Goal: Contribute content

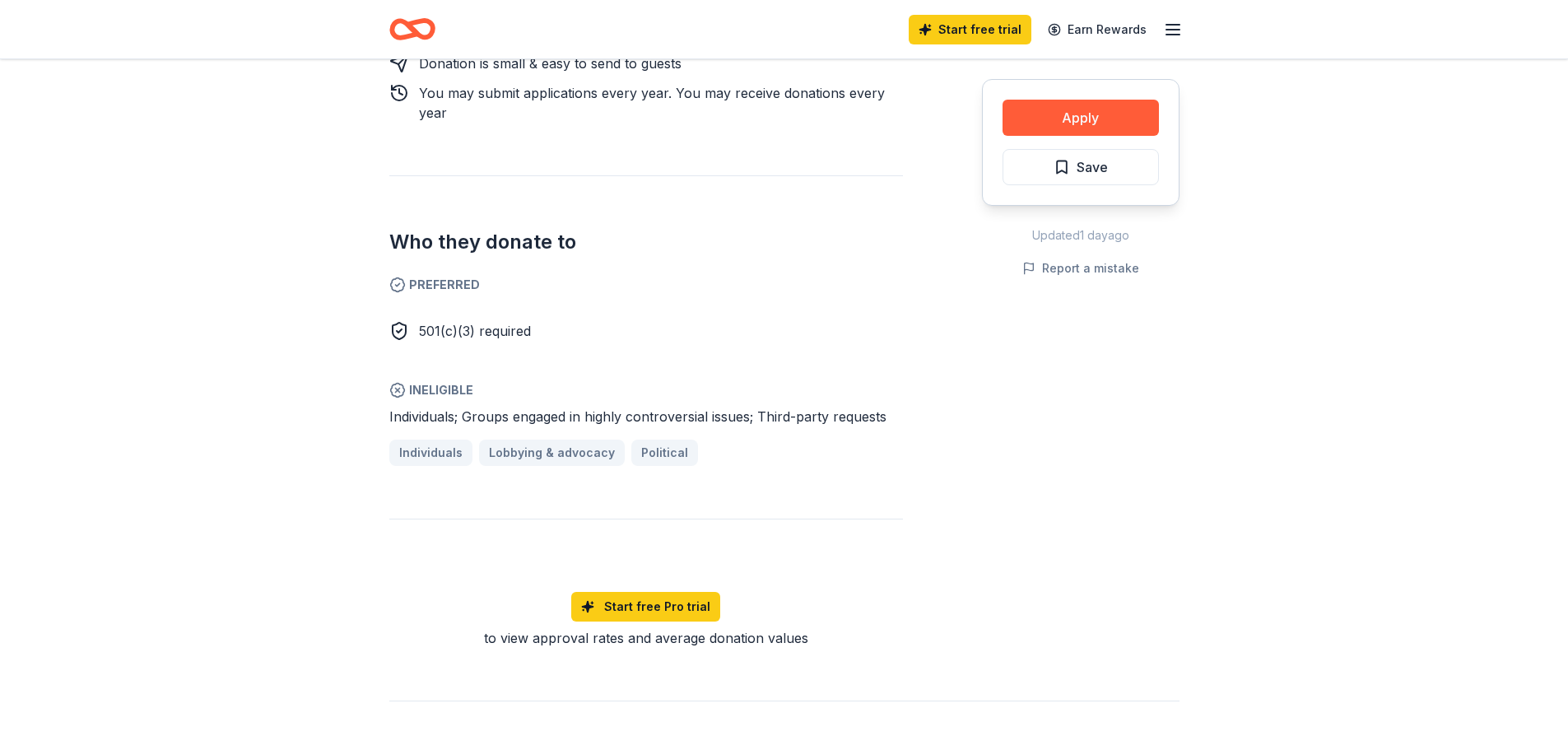
scroll to position [412, 0]
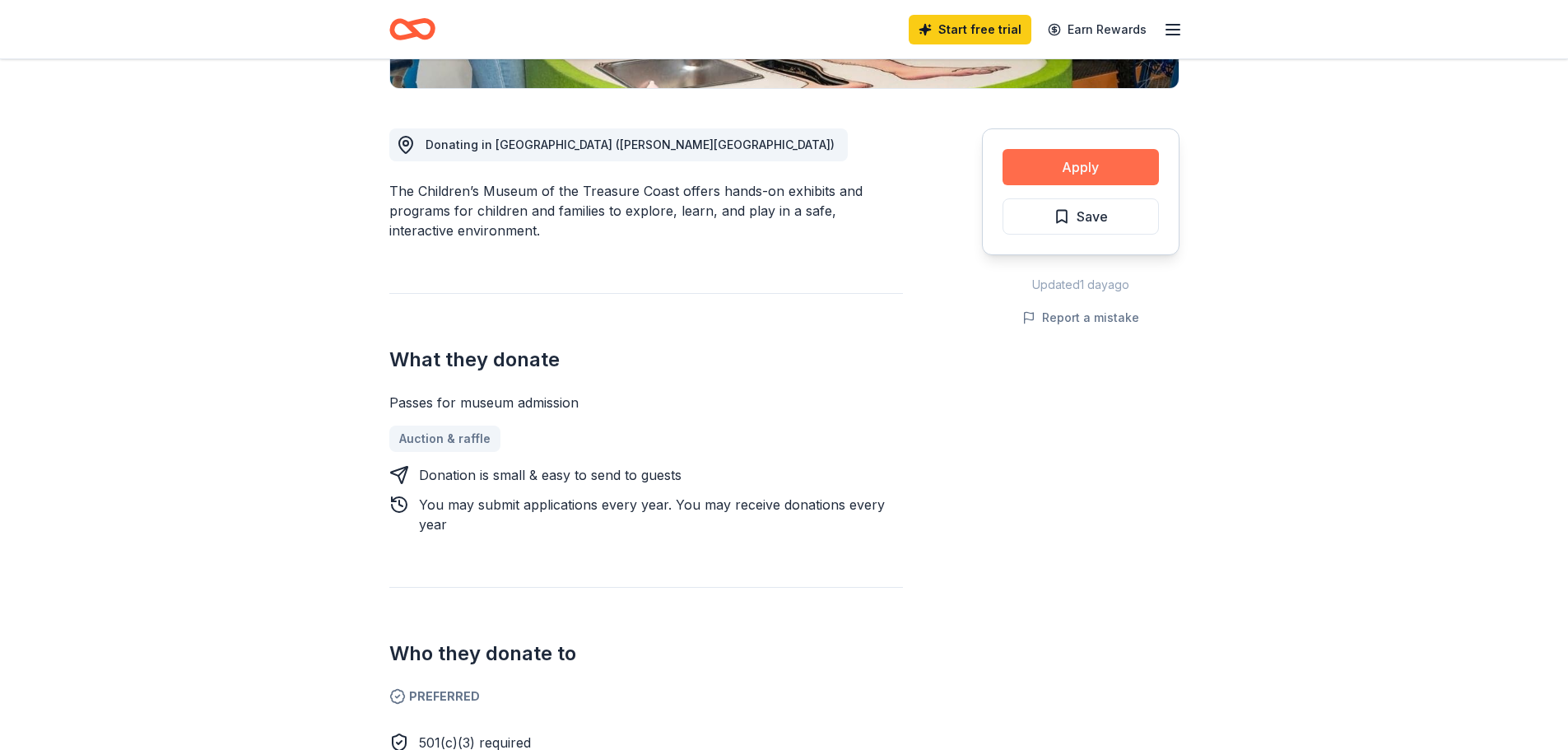
click at [1083, 156] on button "Apply" at bounding box center [1081, 166] width 156 height 36
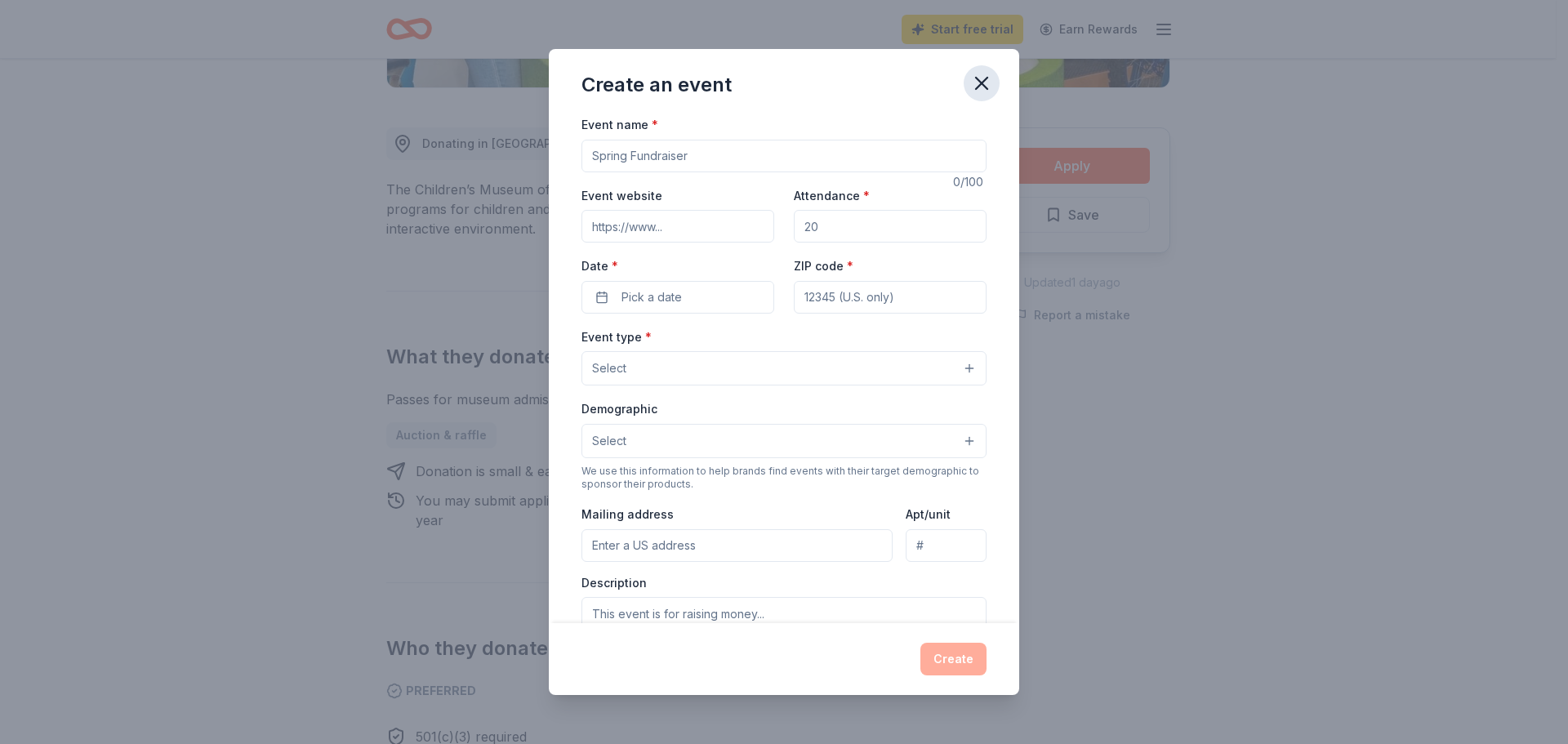
click at [983, 81] on icon "button" at bounding box center [982, 84] width 23 height 23
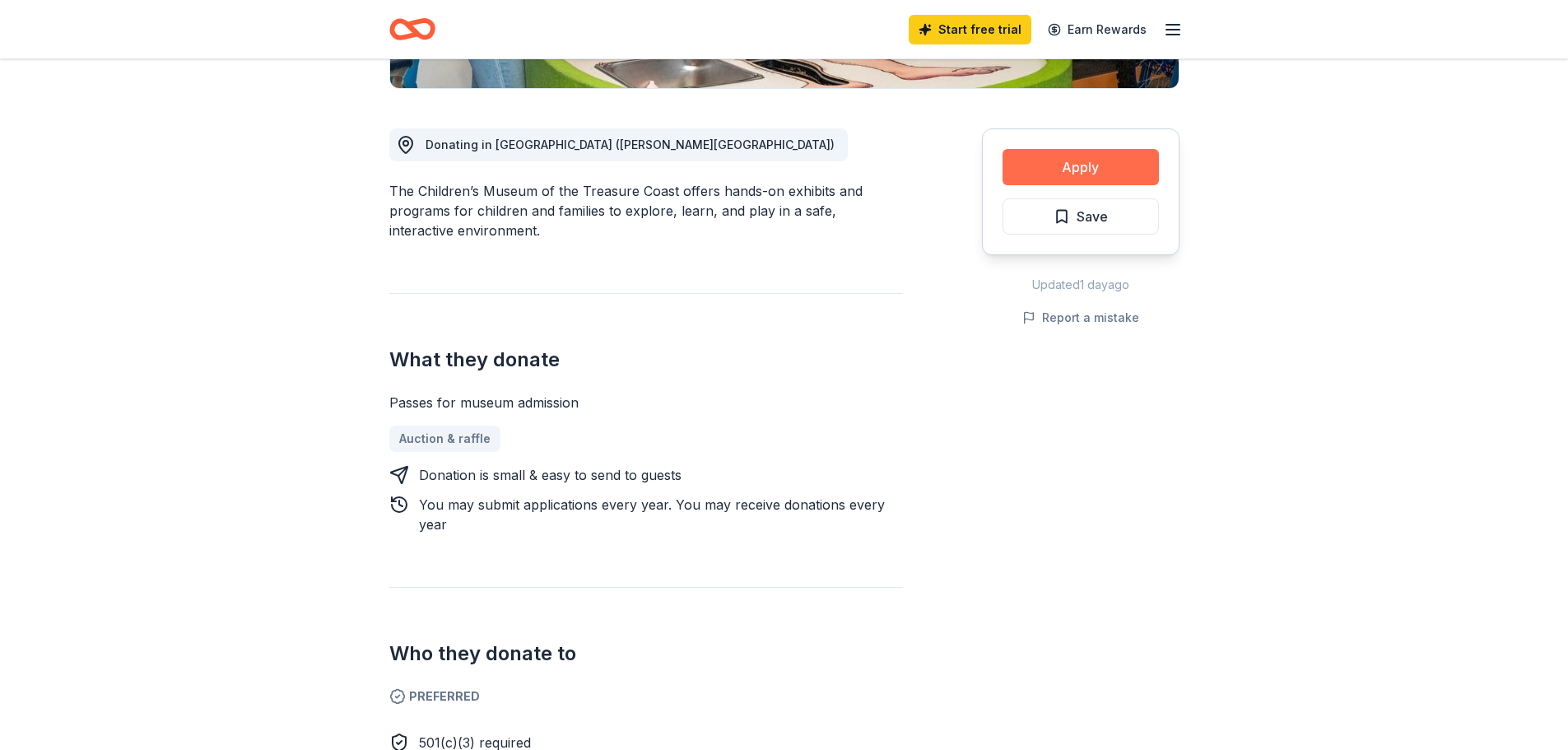
click at [1089, 171] on button "Apply" at bounding box center [1081, 166] width 156 height 36
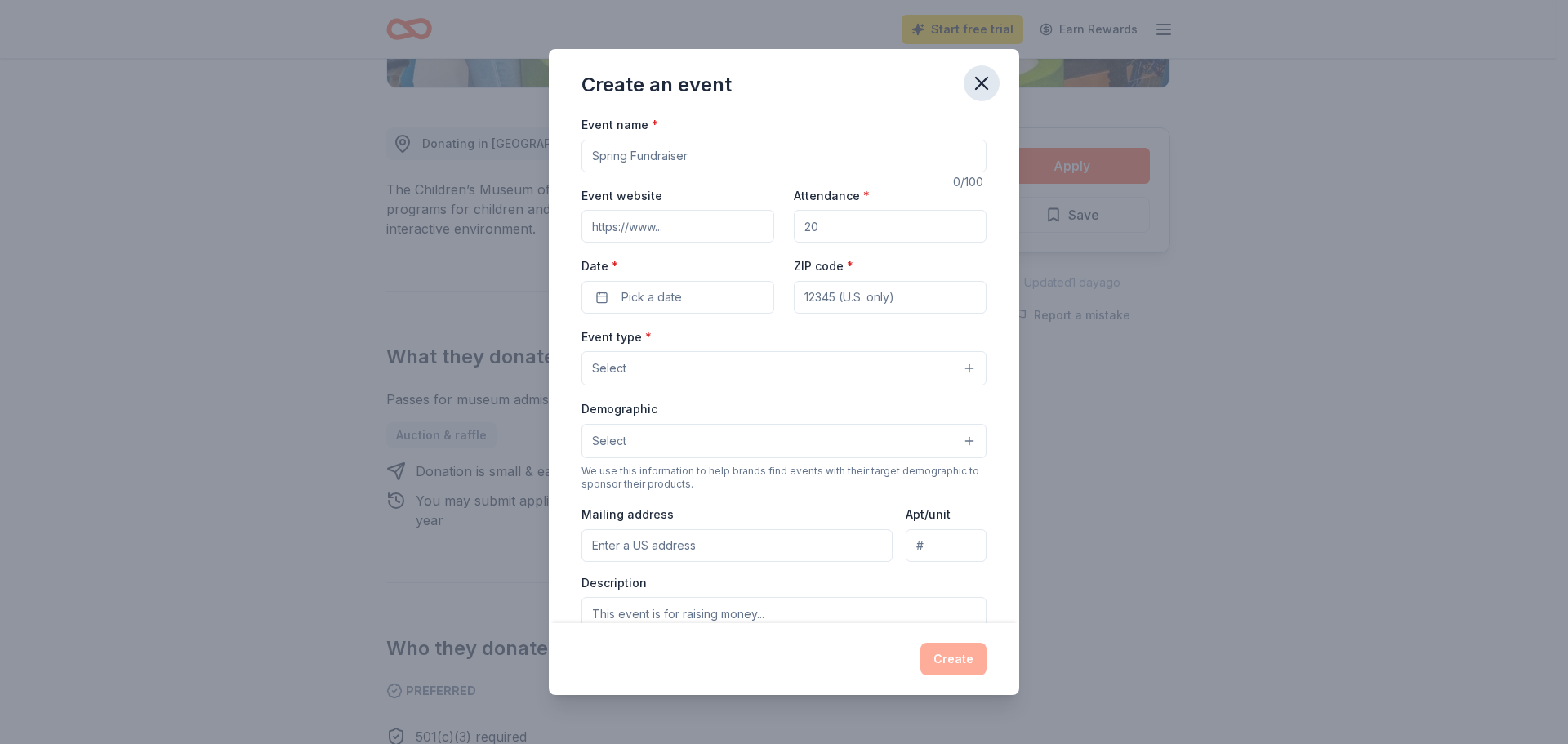
click at [978, 82] on icon "button" at bounding box center [982, 84] width 23 height 23
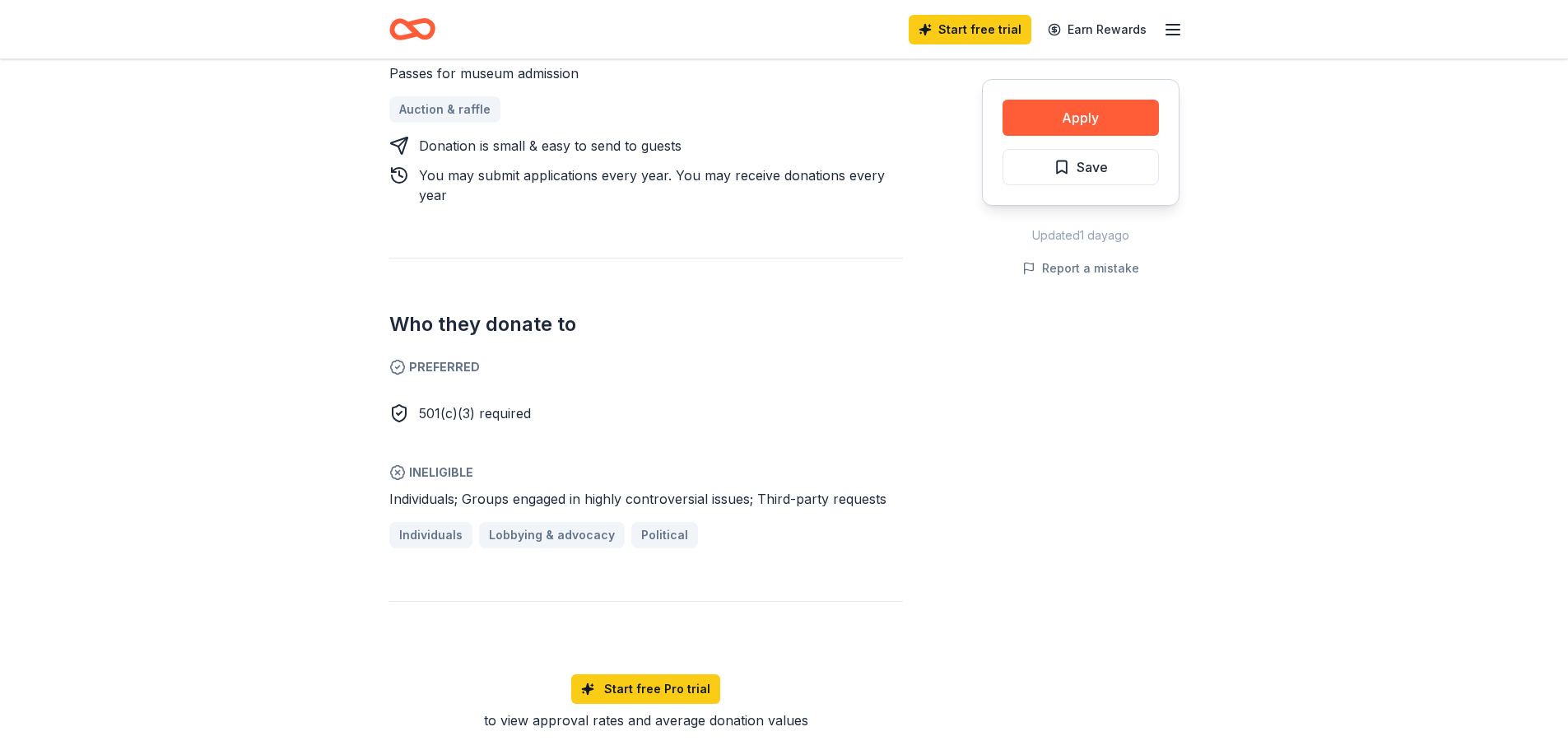
scroll to position [329, 0]
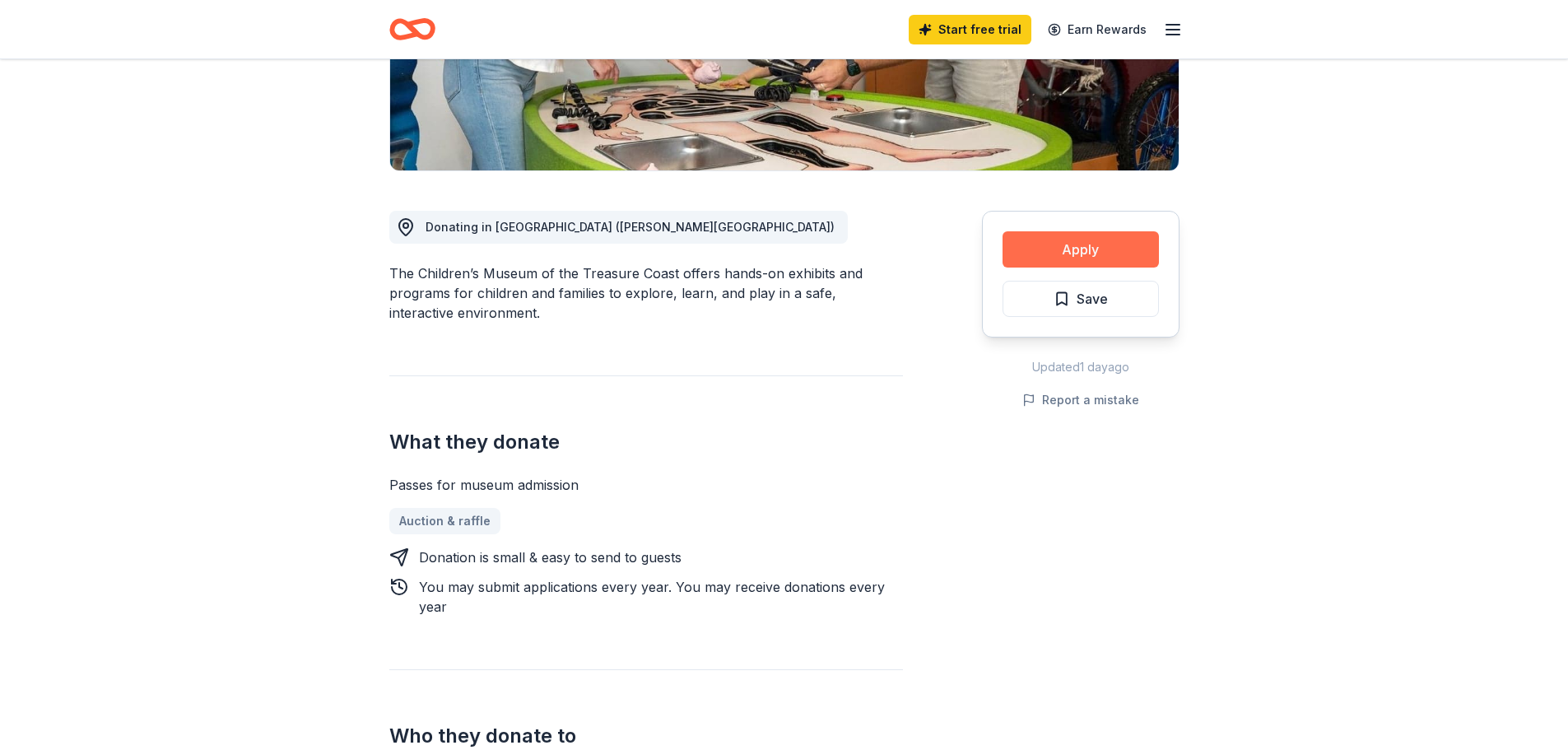
click at [1096, 242] on button "Apply" at bounding box center [1081, 249] width 156 height 36
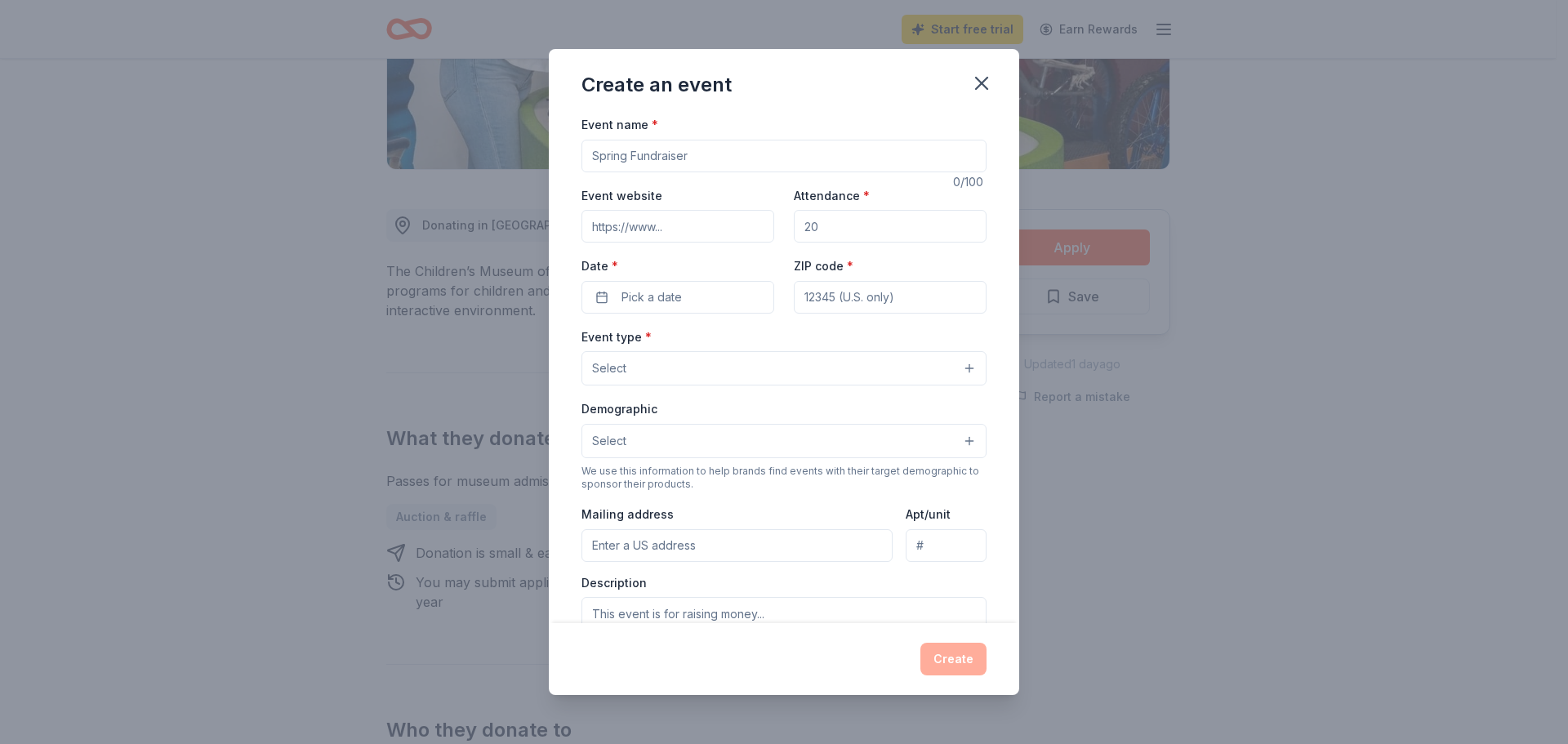
click at [624, 148] on input "Event name *" at bounding box center [784, 155] width 405 height 32
type input "[GEOGRAPHIC_DATA]"
click at [980, 84] on icon "button" at bounding box center [982, 84] width 12 height 12
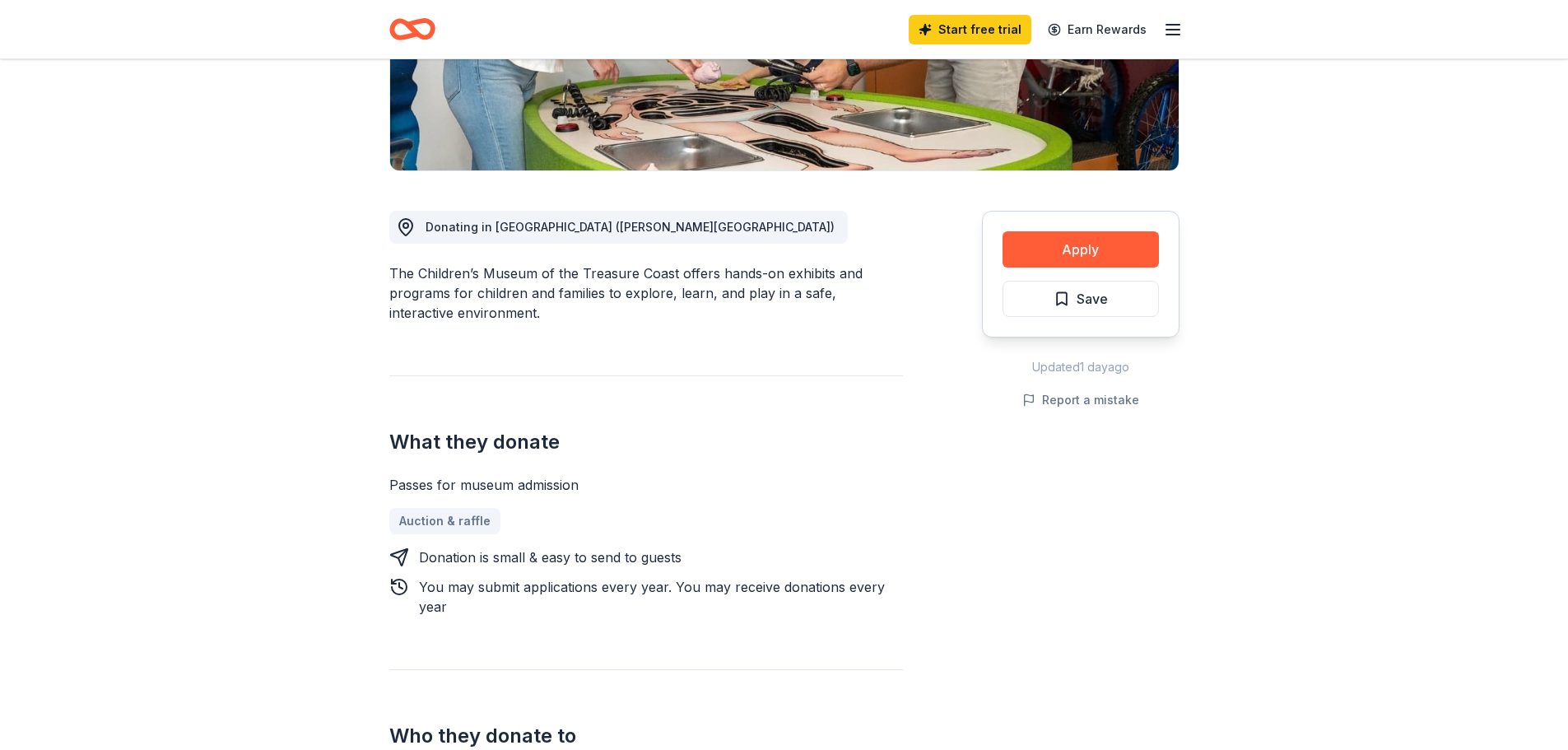
drag, startPoint x: 419, startPoint y: 270, endPoint x: 470, endPoint y: 272, distance: 51.0
click at [470, 272] on div "The Children’s Museum of the Treasure Coast offers hands-on exhibits and progra…" at bounding box center [646, 293] width 514 height 59
drag, startPoint x: 418, startPoint y: 268, endPoint x: 599, endPoint y: 268, distance: 181.0
click at [599, 268] on div "The Children’s Museum of the Treasure Coast offers hands-on exhibits and progra…" at bounding box center [646, 293] width 514 height 59
click at [677, 279] on div "The Children’s Museum of the Treasure Coast offers hands-on exhibits and progra…" at bounding box center [646, 293] width 514 height 59
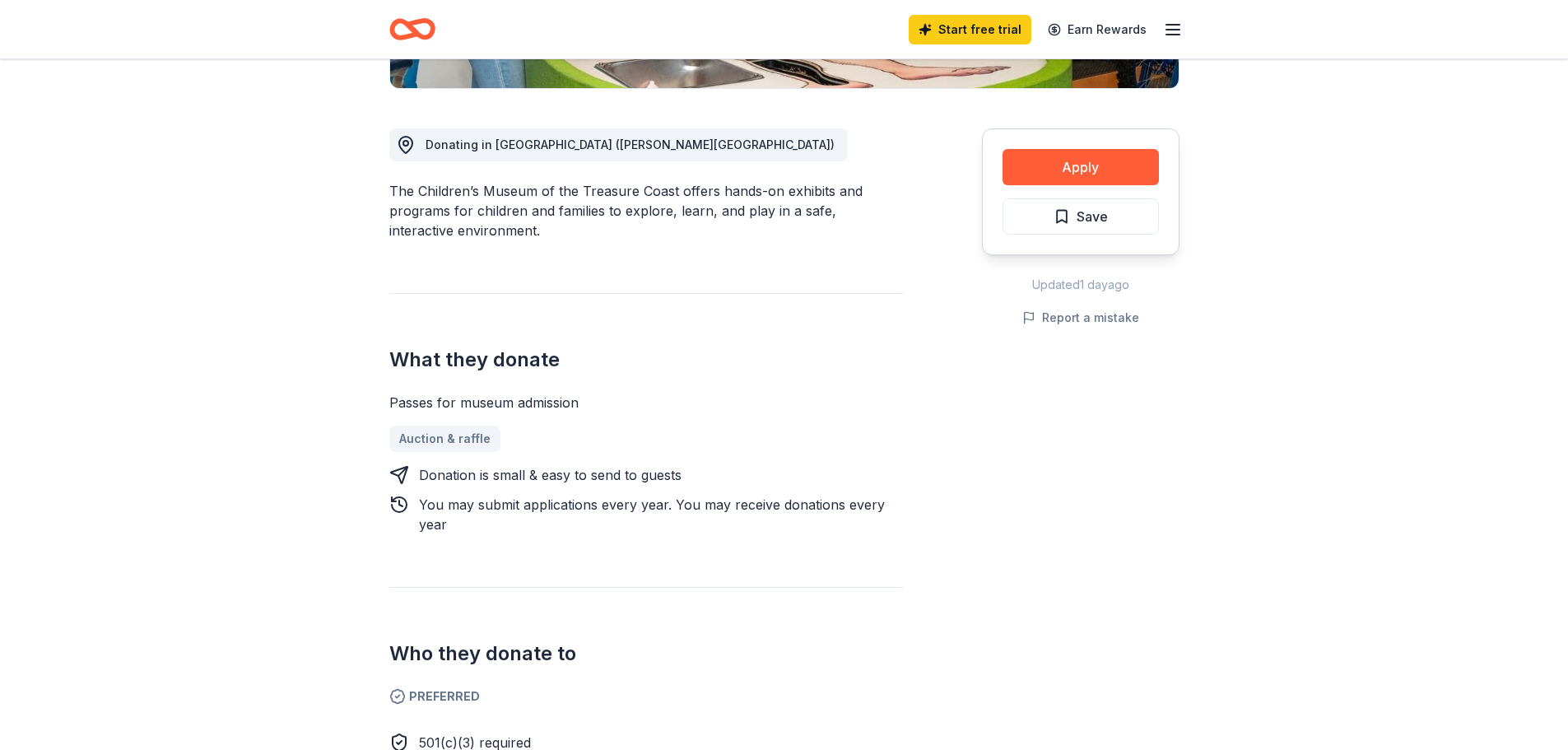
scroll to position [0, 0]
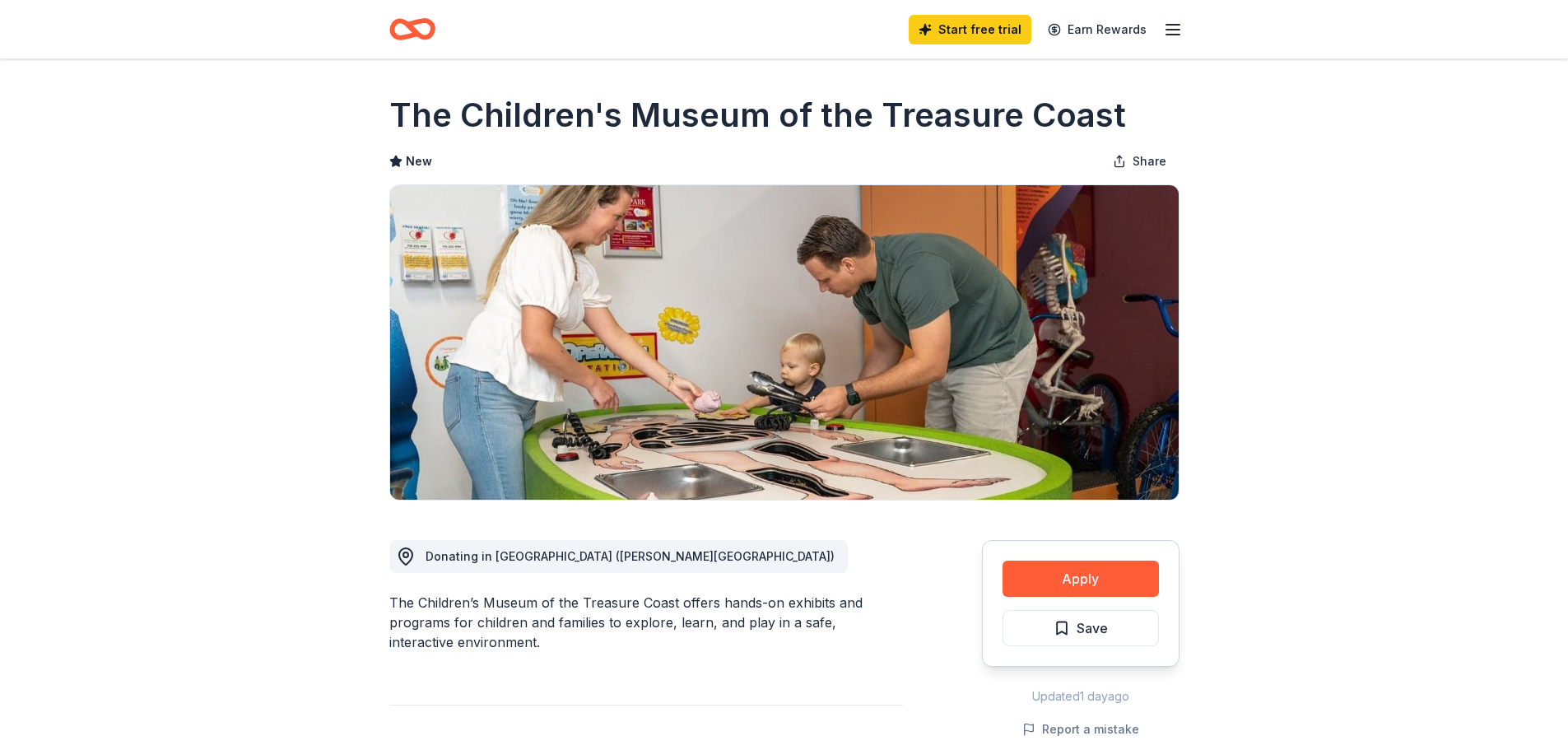
drag, startPoint x: 397, startPoint y: 115, endPoint x: 638, endPoint y: 112, distance: 241.0
click at [636, 113] on h1 "The Children's Museum of the Treasure Coast" at bounding box center [758, 115] width 737 height 46
click at [1119, 115] on h1 "The Children's Museum of the Treasure Coast" at bounding box center [758, 115] width 737 height 46
